Goal: Information Seeking & Learning: Learn about a topic

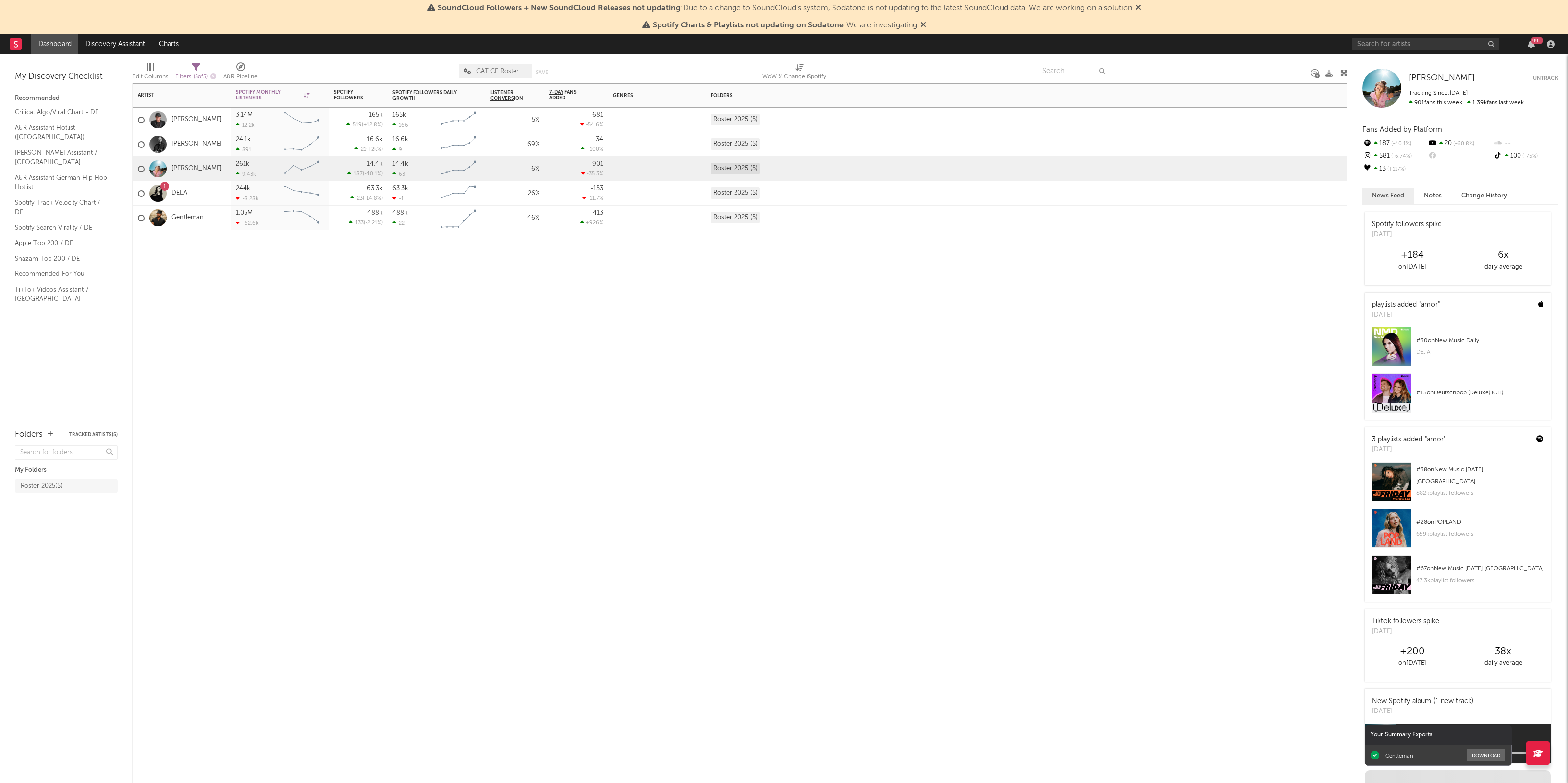
click at [722, 572] on div "Artist Notifications Spotify Monthly Listeners 7d Change WoW % Change Spotify F…" at bounding box center [740, 433] width 1215 height 700
click at [287, 473] on div "Artist Notifications Spotify Monthly Listeners 7d Change WoW % Change Spotify F…" at bounding box center [740, 433] width 1215 height 700
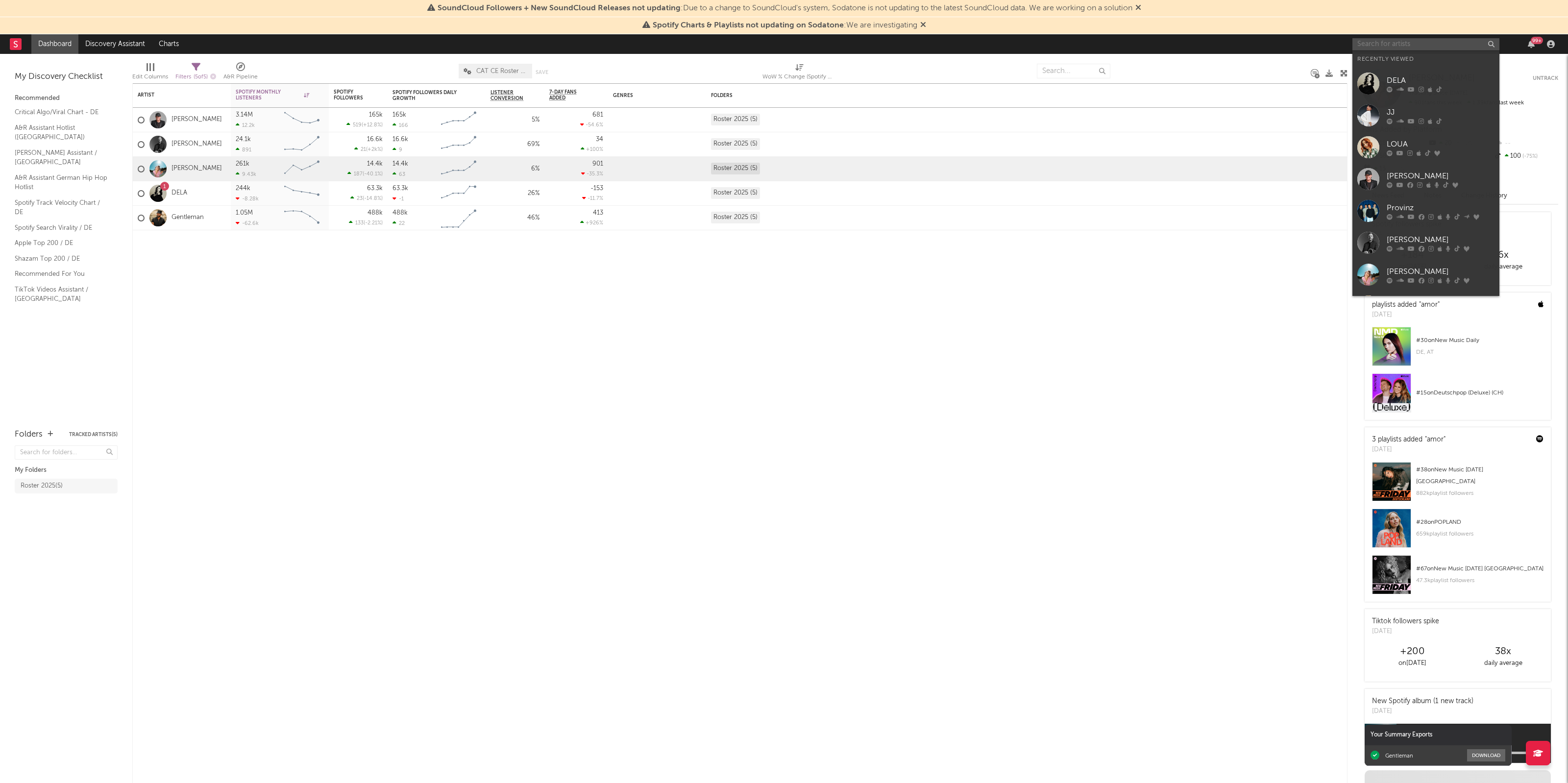
click at [1455, 46] on input "text" at bounding box center [1425, 44] width 147 height 12
type input "jj"
click at [1420, 59] on div "JJ" at bounding box center [1440, 64] width 108 height 12
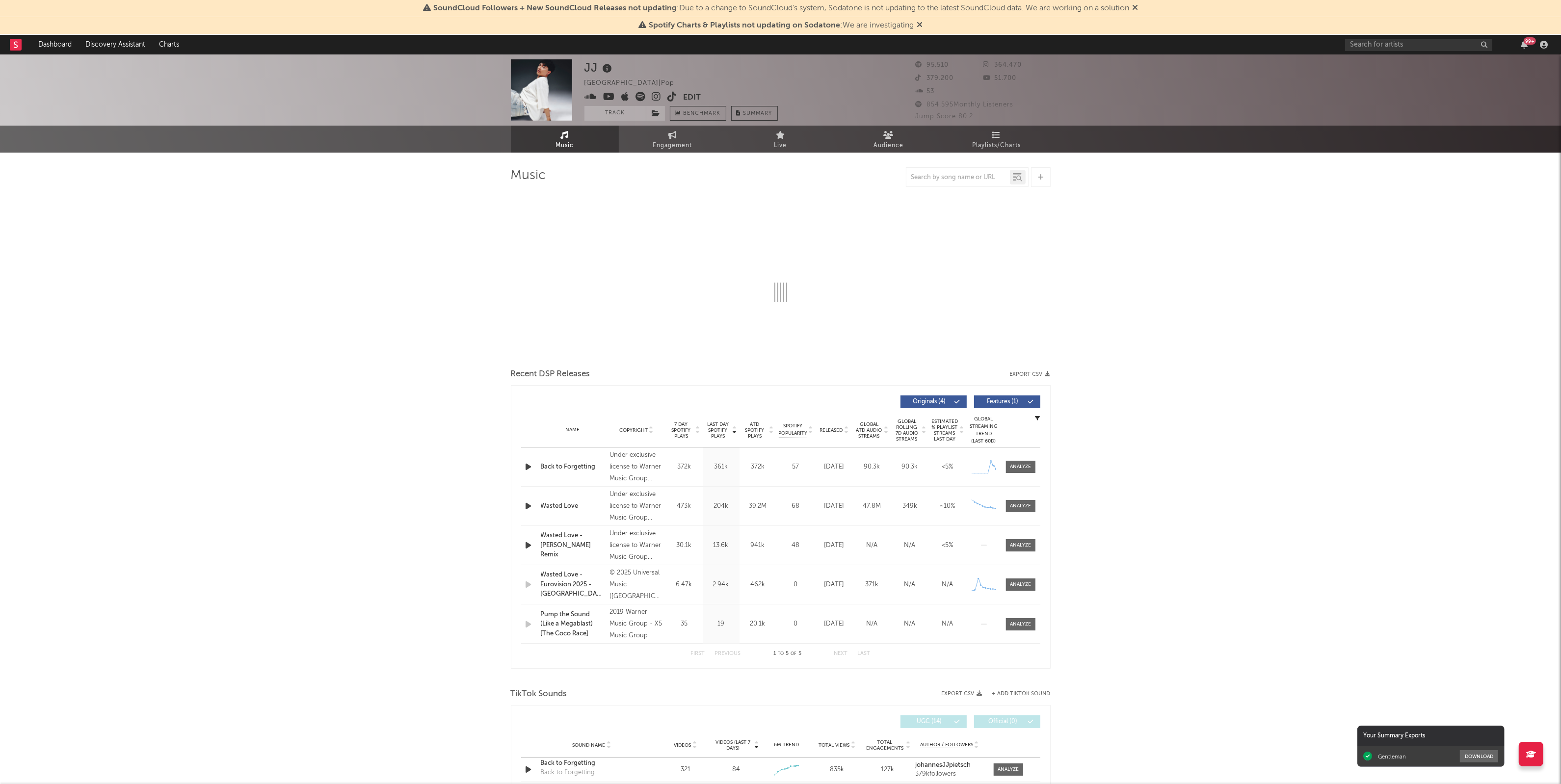
select select "6m"
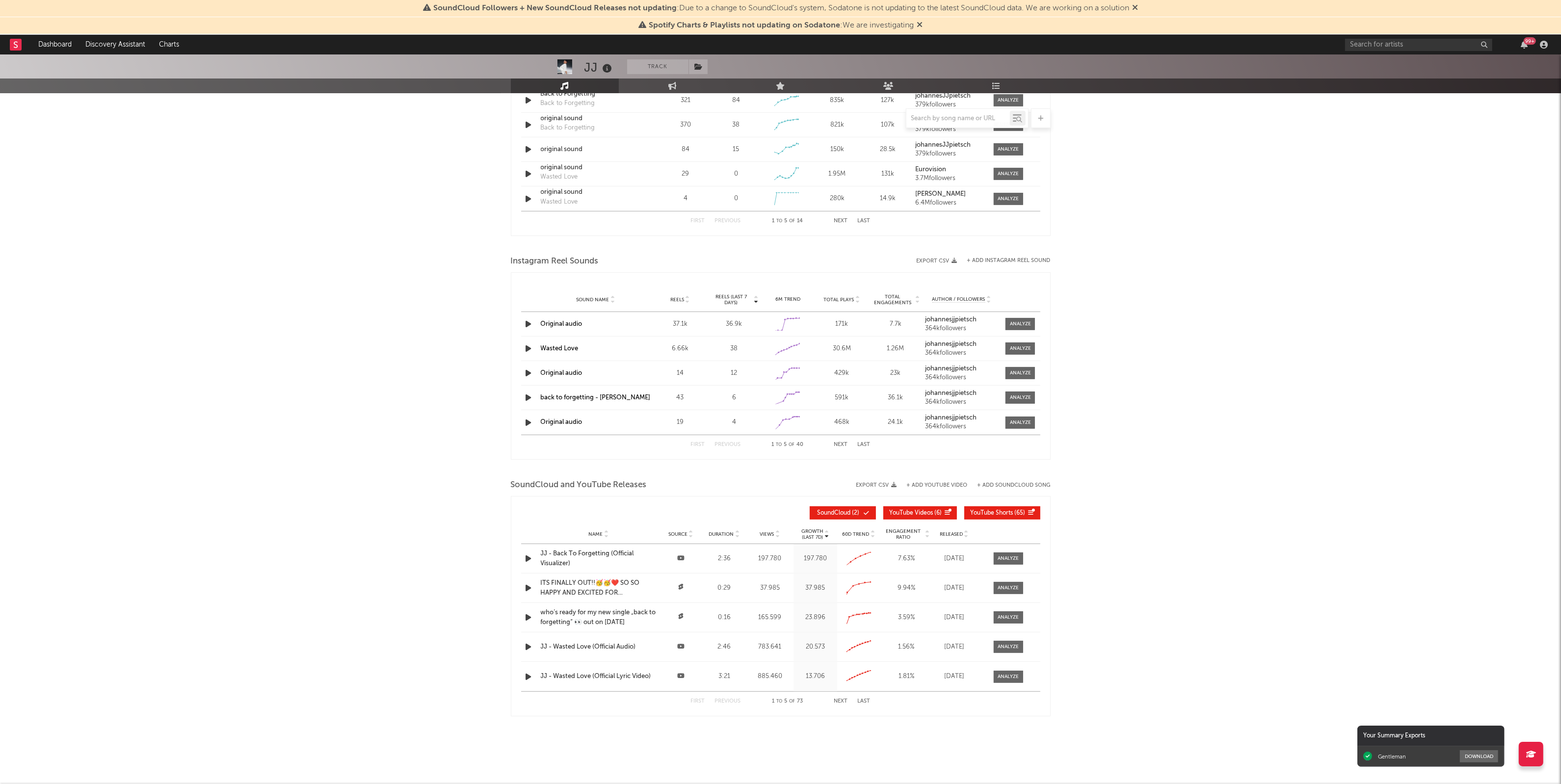
scroll to position [753, 0]
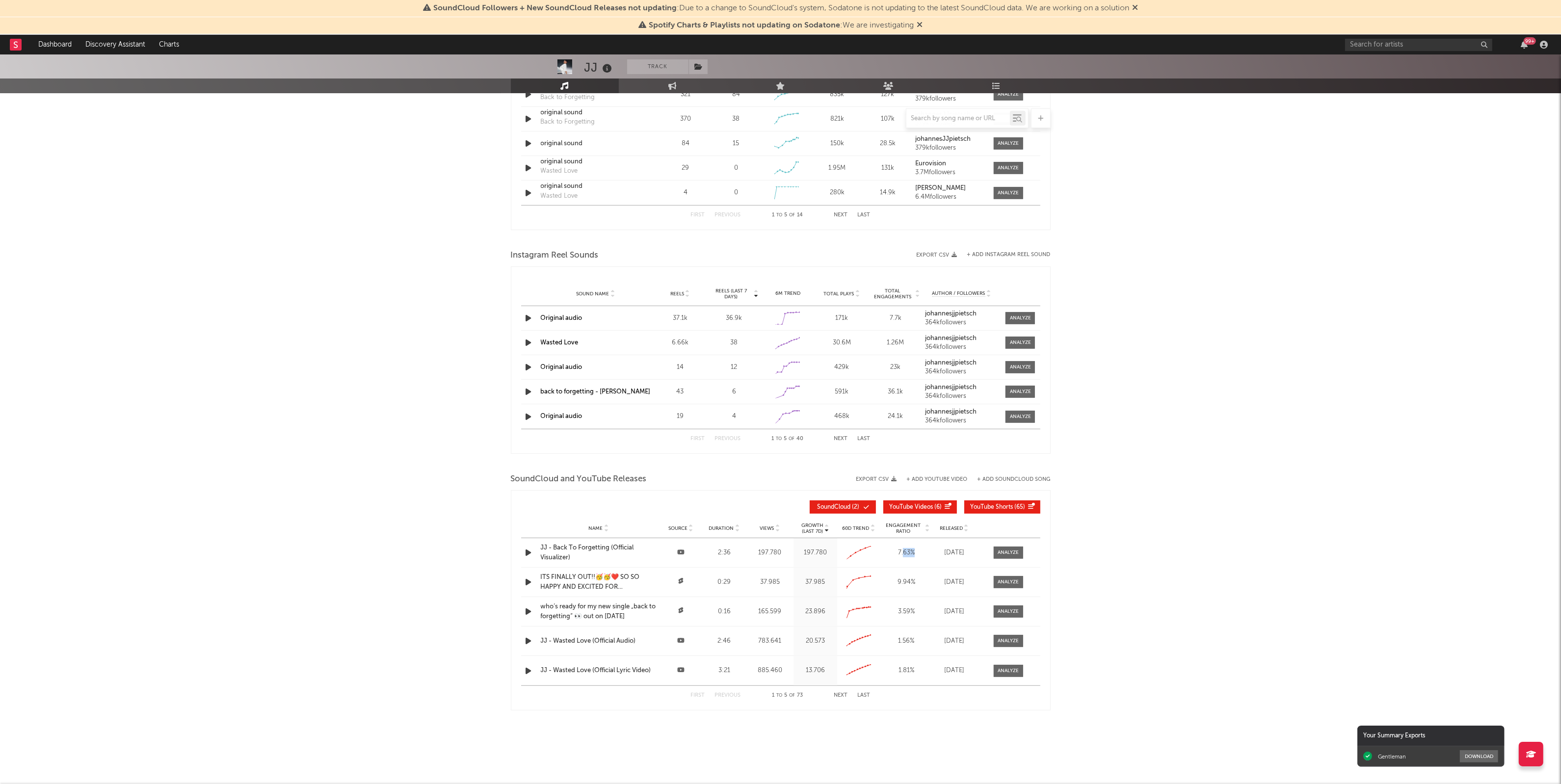
drag, startPoint x: 902, startPoint y: 553, endPoint x: 920, endPoint y: 550, distance: 18.2
click at [920, 550] on div "7.63 %" at bounding box center [906, 553] width 47 height 10
click at [919, 553] on div "7.63 %" at bounding box center [906, 553] width 47 height 10
click at [998, 550] on div at bounding box center [1008, 552] width 21 height 8
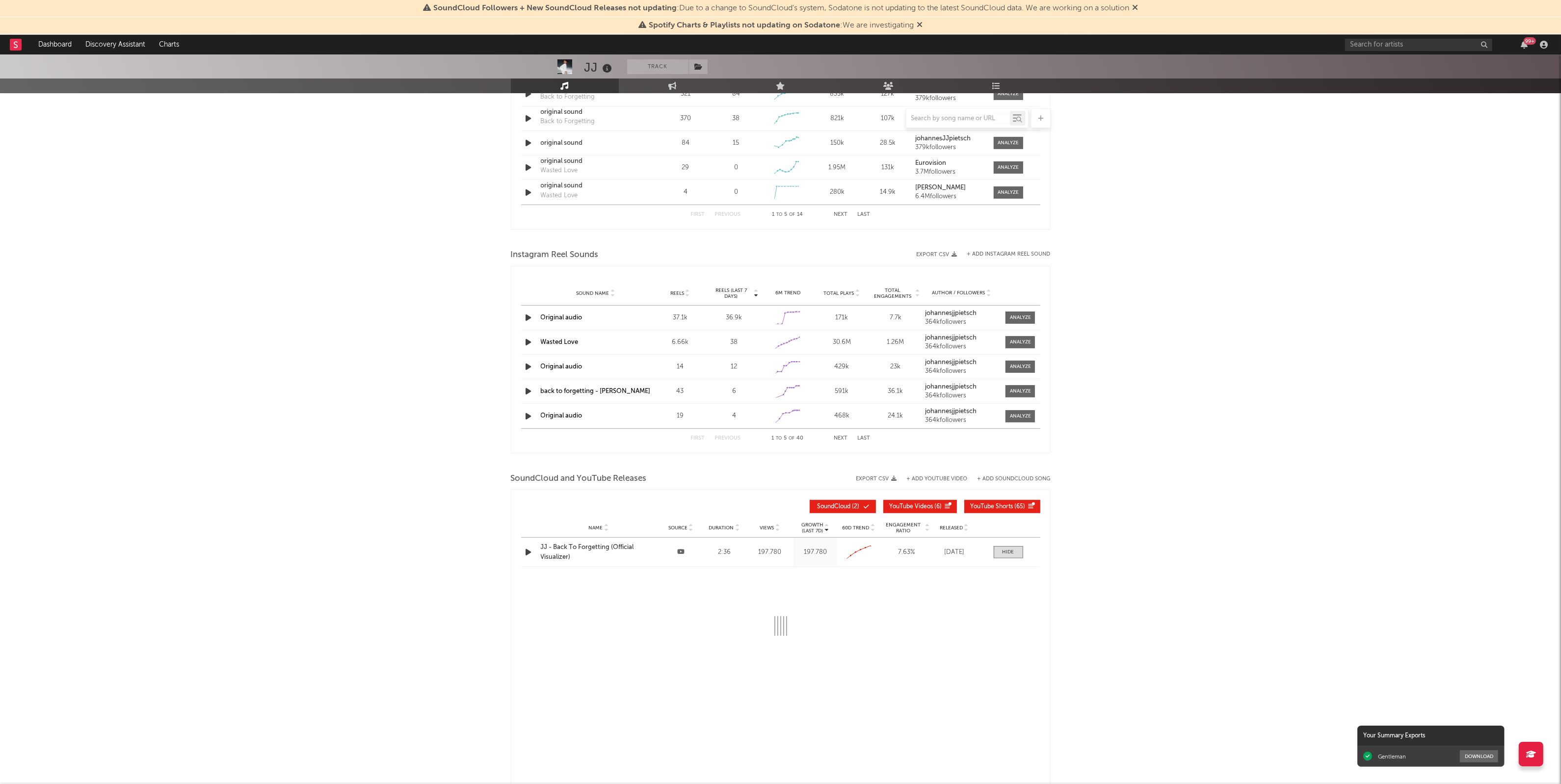
select select "All"
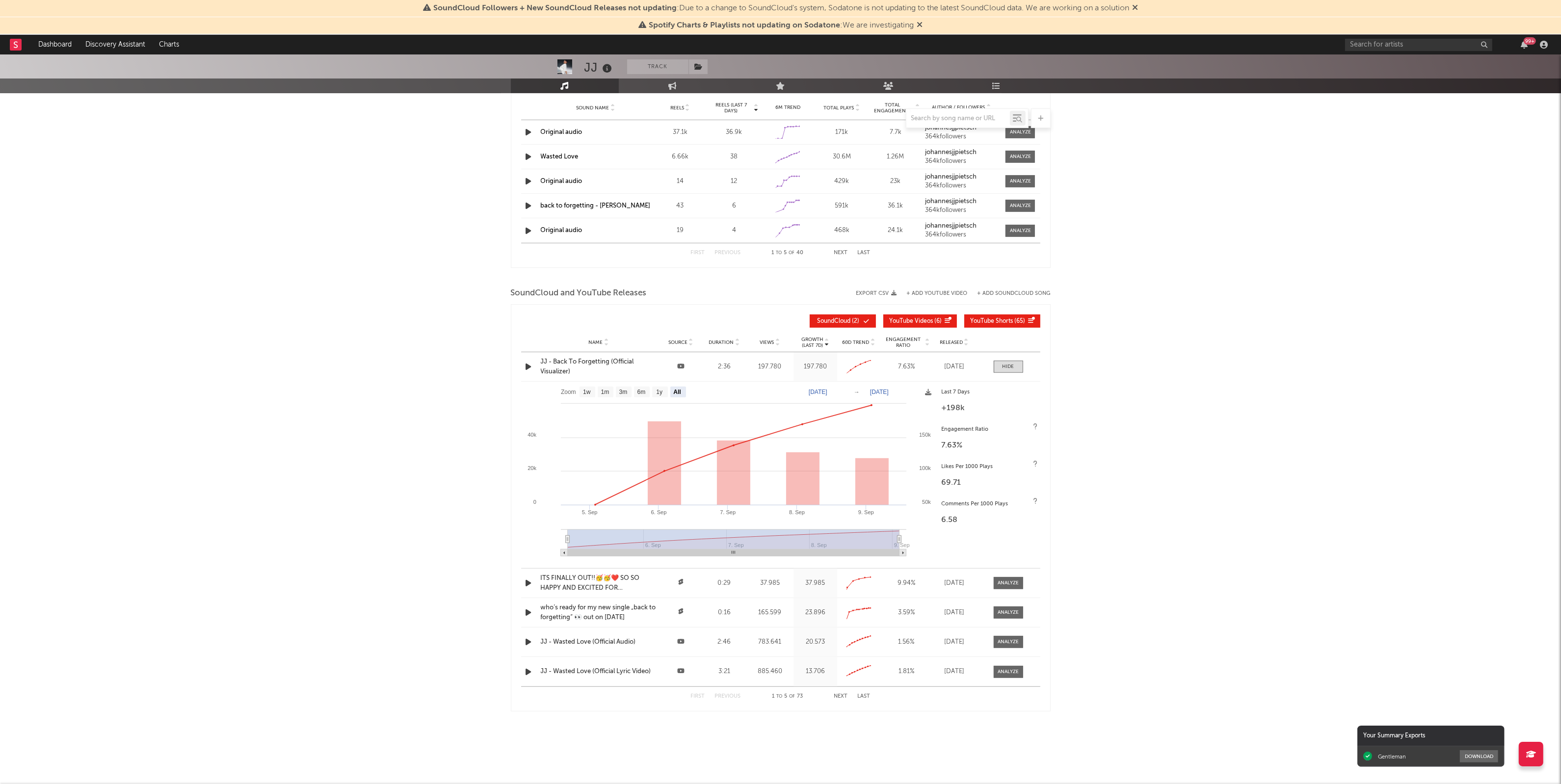
scroll to position [939, 0]
drag, startPoint x: 918, startPoint y: 368, endPoint x: 896, endPoint y: 367, distance: 22.0
click at [896, 367] on div "7.63 %" at bounding box center [906, 366] width 47 height 10
copy div "7.63 %"
